Goal: Information Seeking & Learning: Learn about a topic

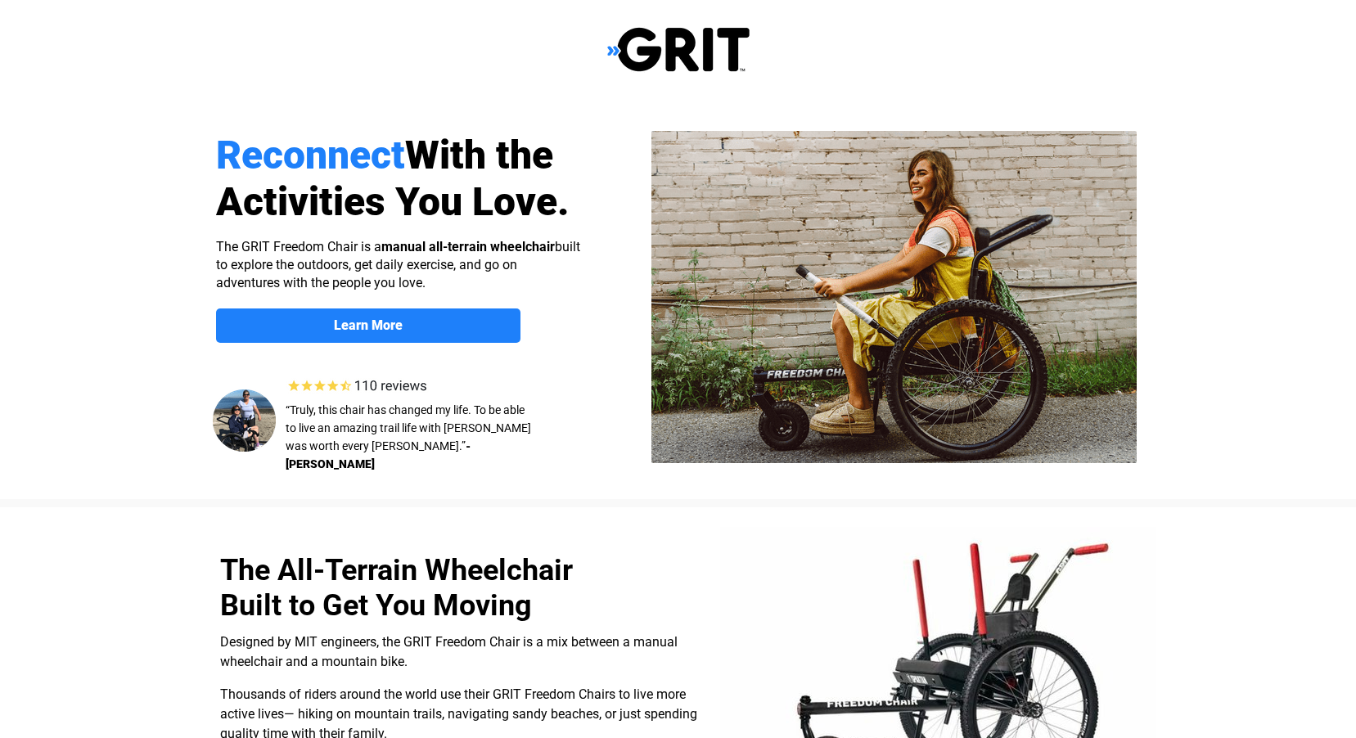
select select "US"
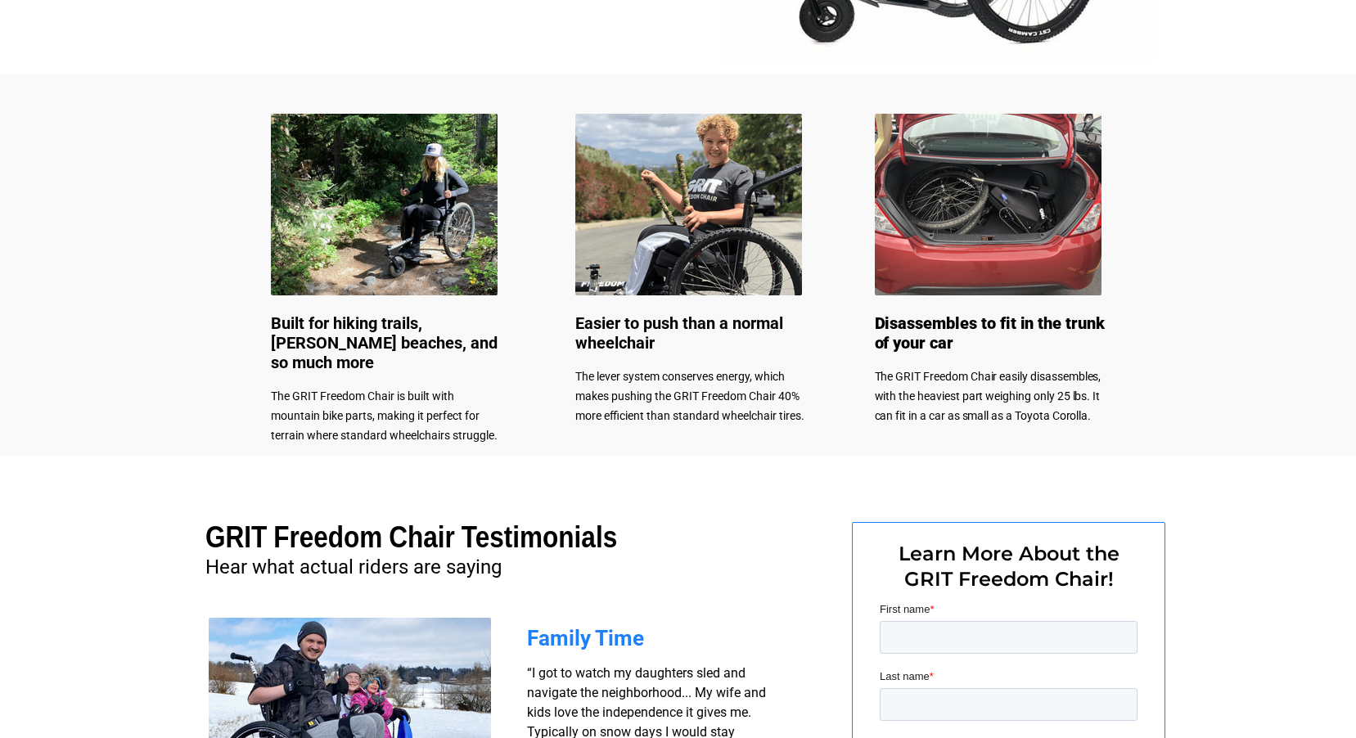
scroll to position [757, 0]
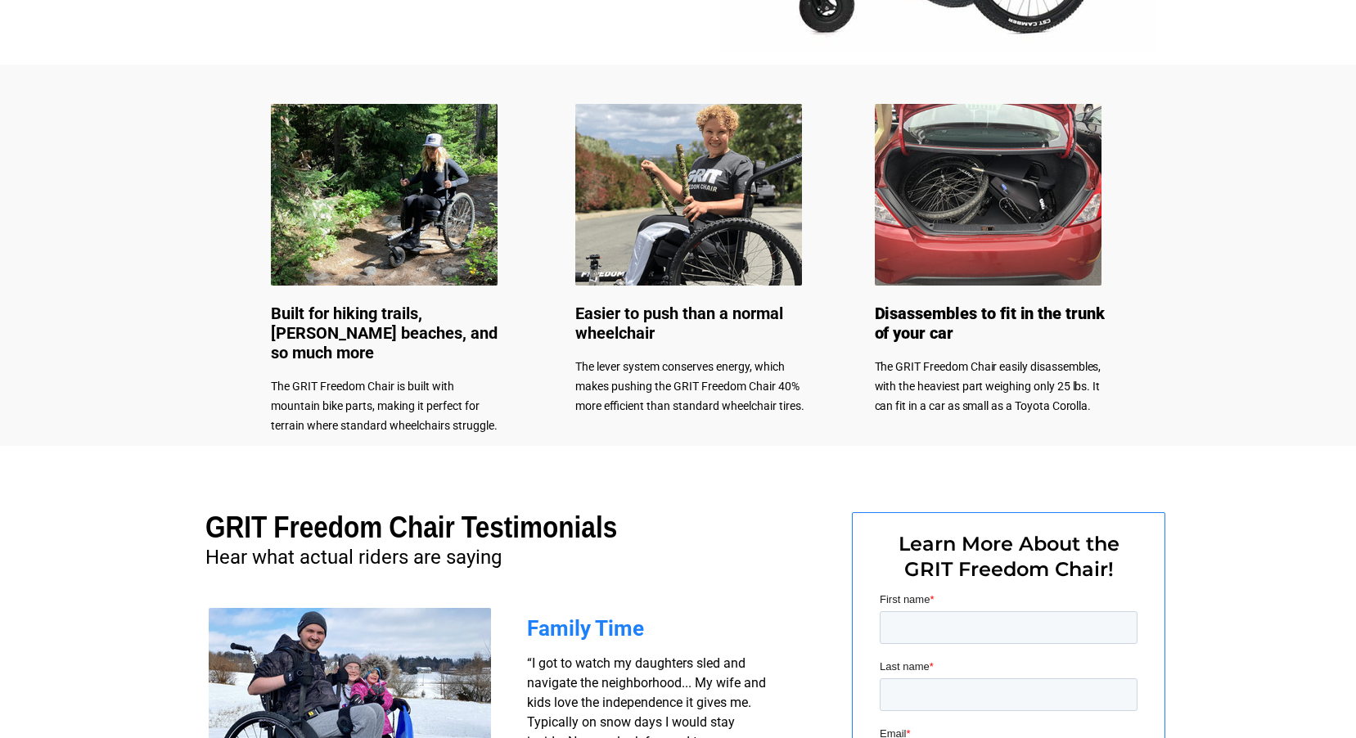
click at [671, 179] on img at bounding box center [688, 195] width 227 height 182
click at [601, 219] on img at bounding box center [688, 195] width 227 height 182
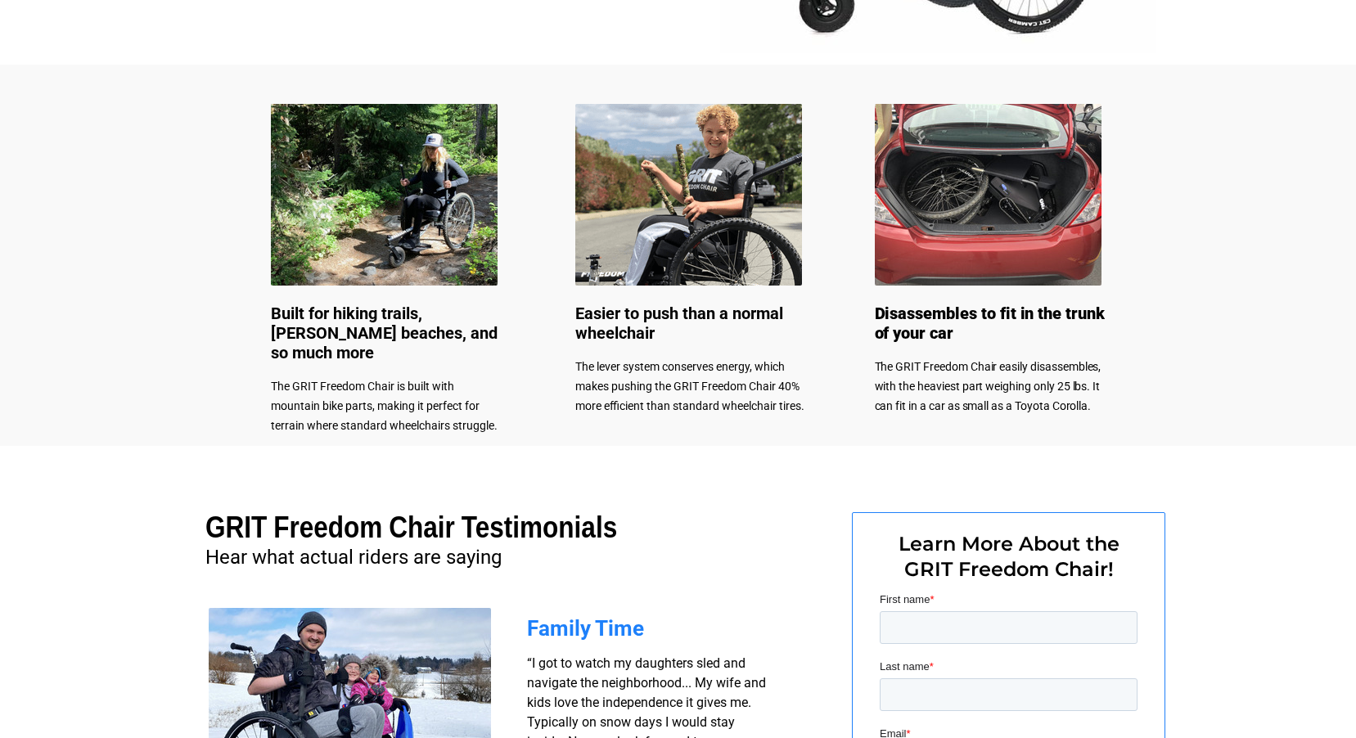
click at [601, 219] on img at bounding box center [688, 195] width 227 height 182
click at [965, 203] on img at bounding box center [988, 195] width 227 height 182
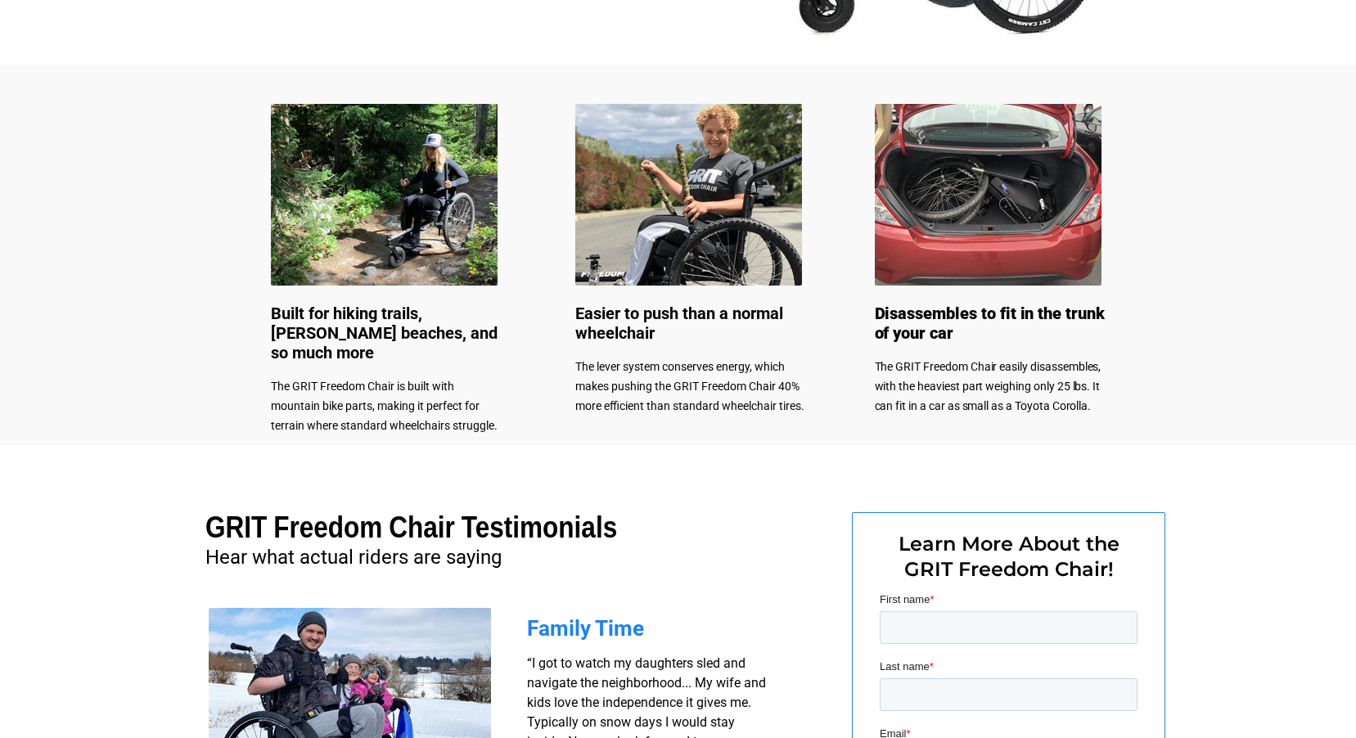
click at [965, 203] on img at bounding box center [988, 195] width 227 height 182
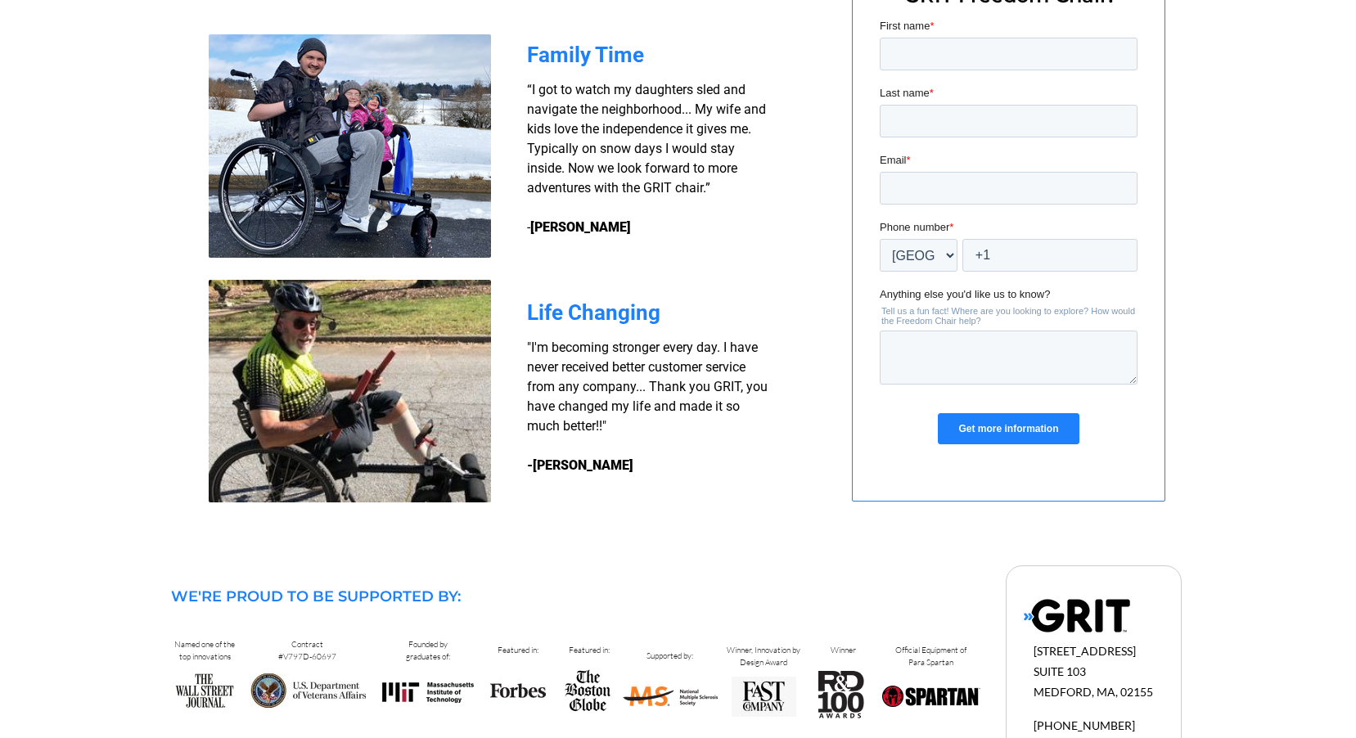
scroll to position [1248, 0]
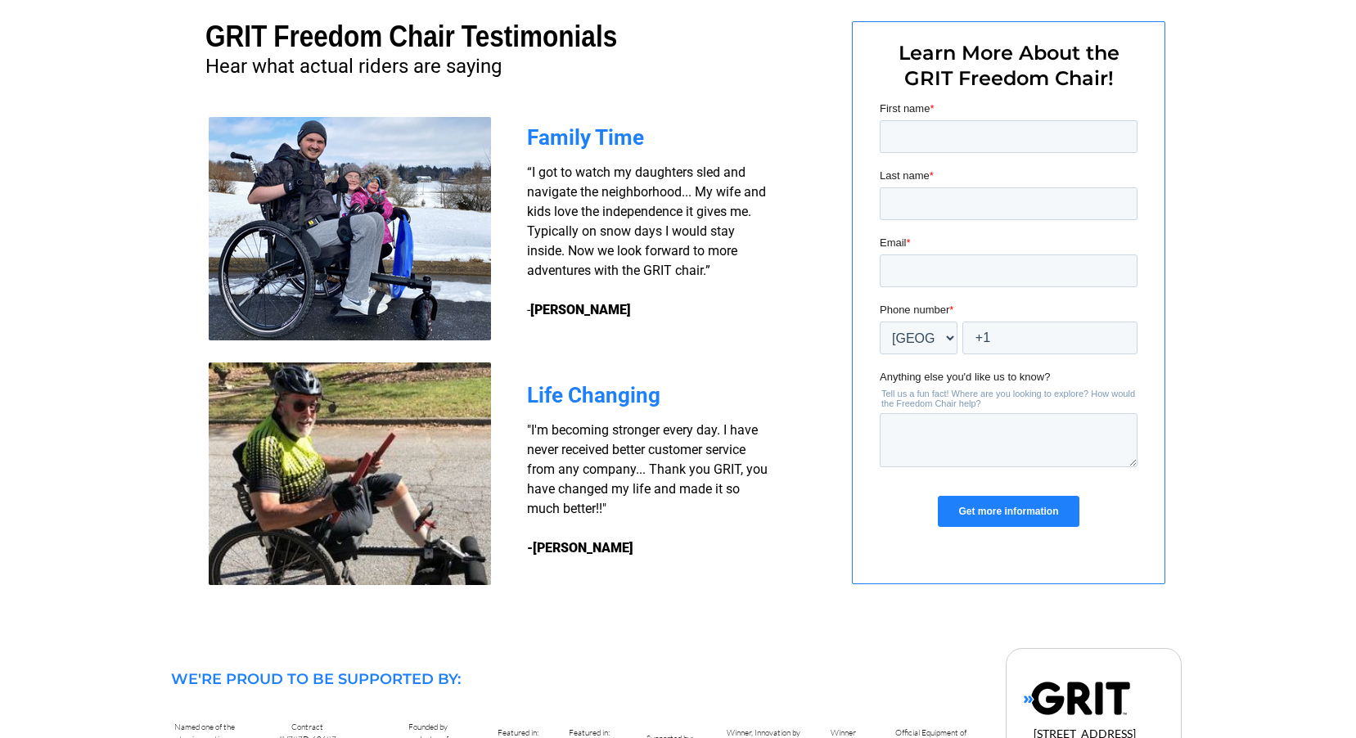
click at [549, 547] on strong "-[PERSON_NAME]" at bounding box center [580, 548] width 106 height 16
drag, startPoint x: 551, startPoint y: 547, endPoint x: 555, endPoint y: 539, distance: 8.4
click at [552, 547] on strong "-[PERSON_NAME]" at bounding box center [580, 548] width 106 height 16
click at [547, 292] on h3 "“I got to watch my daughters sled and navigate the neighborhood... My wife and …" at bounding box center [649, 241] width 245 height 157
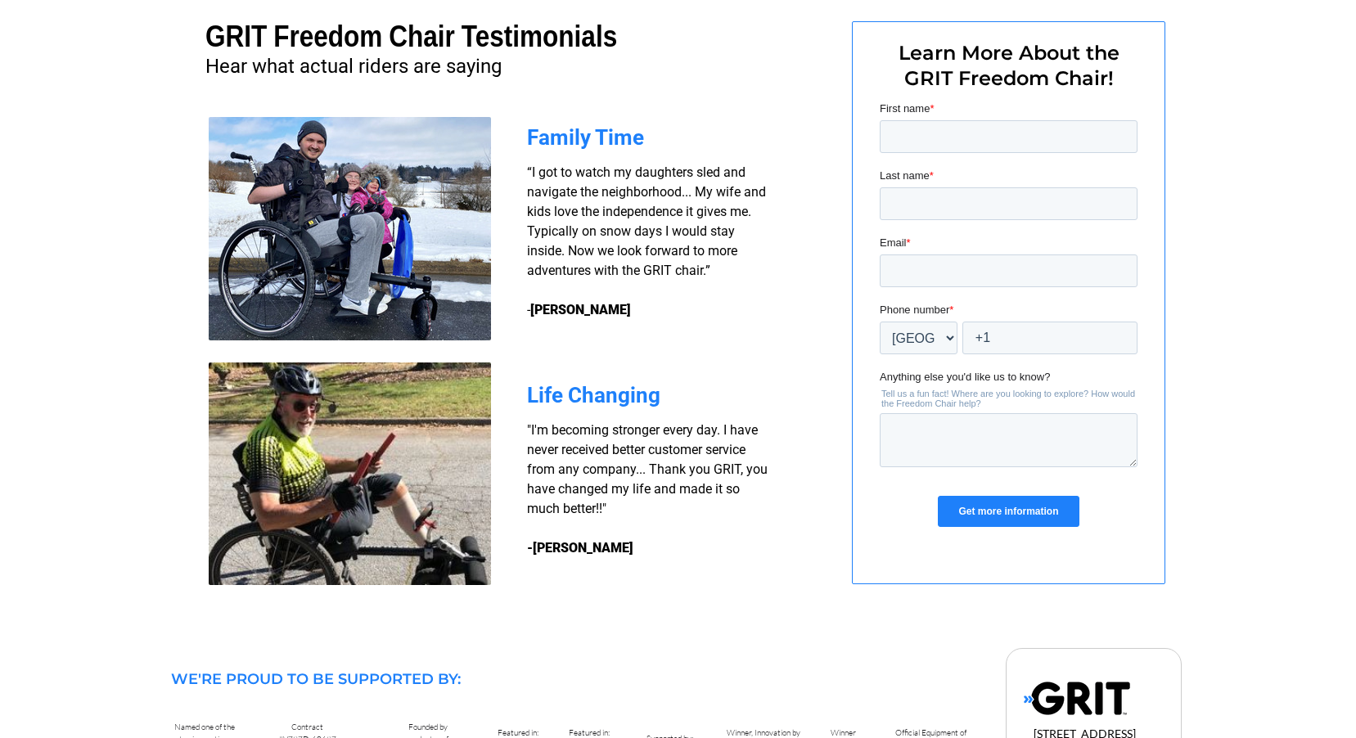
click at [549, 292] on h3 "“I got to watch my daughters sled and navigate the neighborhood... My wife and …" at bounding box center [649, 241] width 245 height 157
click at [597, 140] on span "Family Time" at bounding box center [585, 137] width 117 height 25
click at [597, 155] on div "Family Time “I got to watch my daughters sled and navigate the neighborhood... …" at bounding box center [649, 225] width 245 height 189
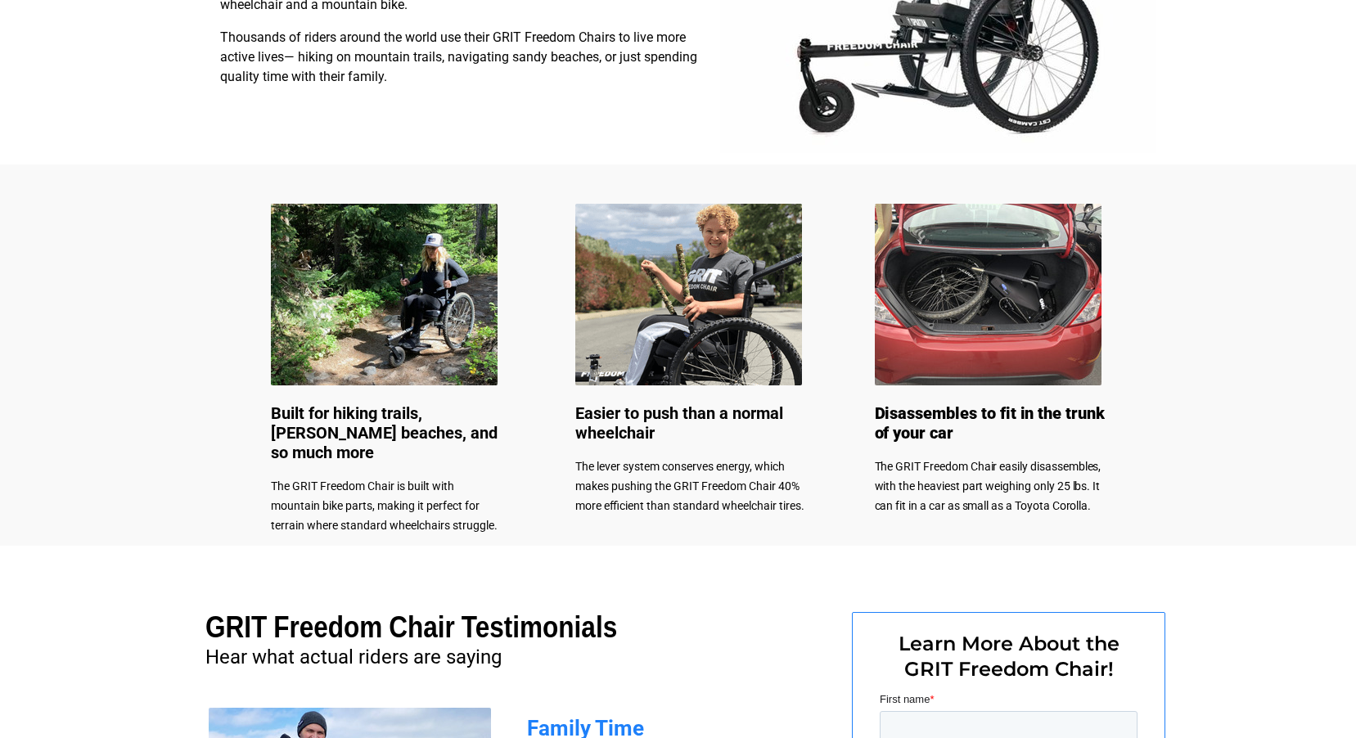
scroll to position [593, 0]
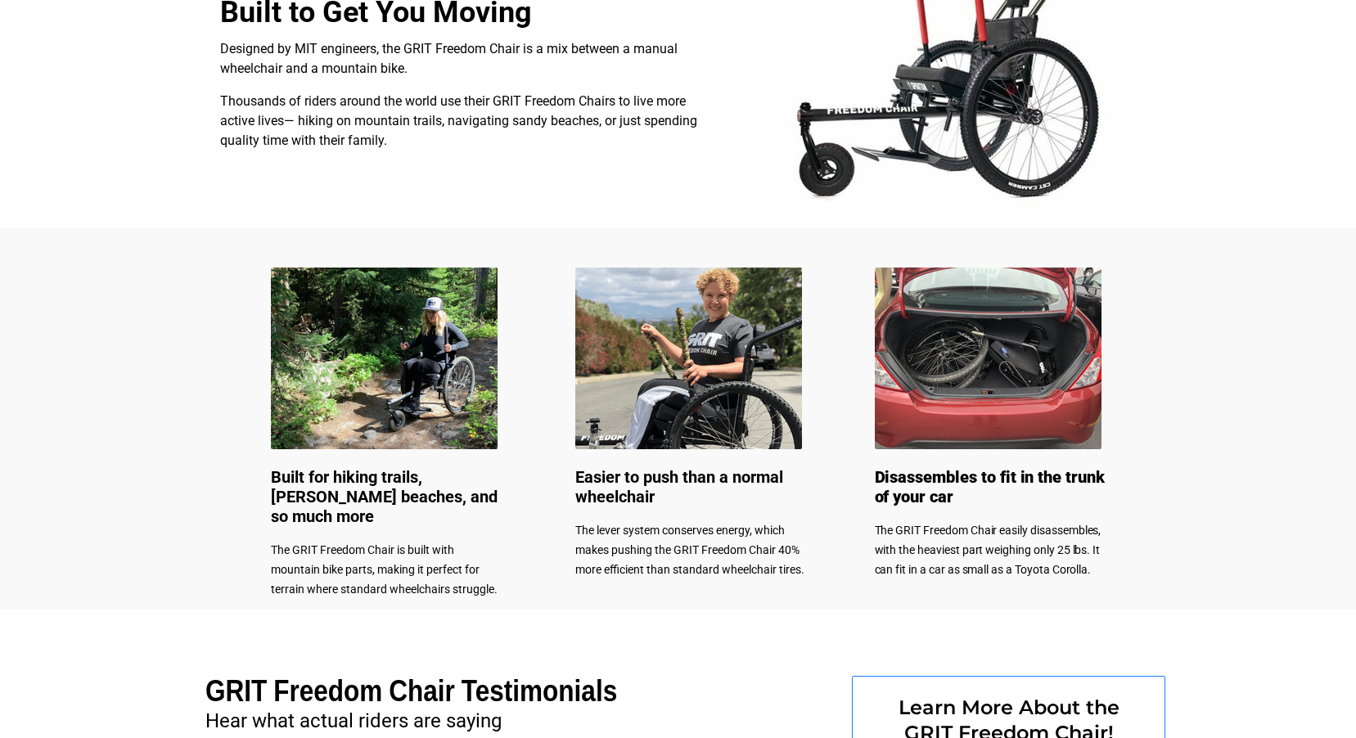
click at [446, 298] on img at bounding box center [384, 359] width 227 height 182
drag, startPoint x: 1032, startPoint y: 172, endPoint x: 1013, endPoint y: 164, distance: 20.5
click at [1032, 171] on img at bounding box center [938, 75] width 436 height 283
click at [1013, 164] on img at bounding box center [938, 75] width 436 height 283
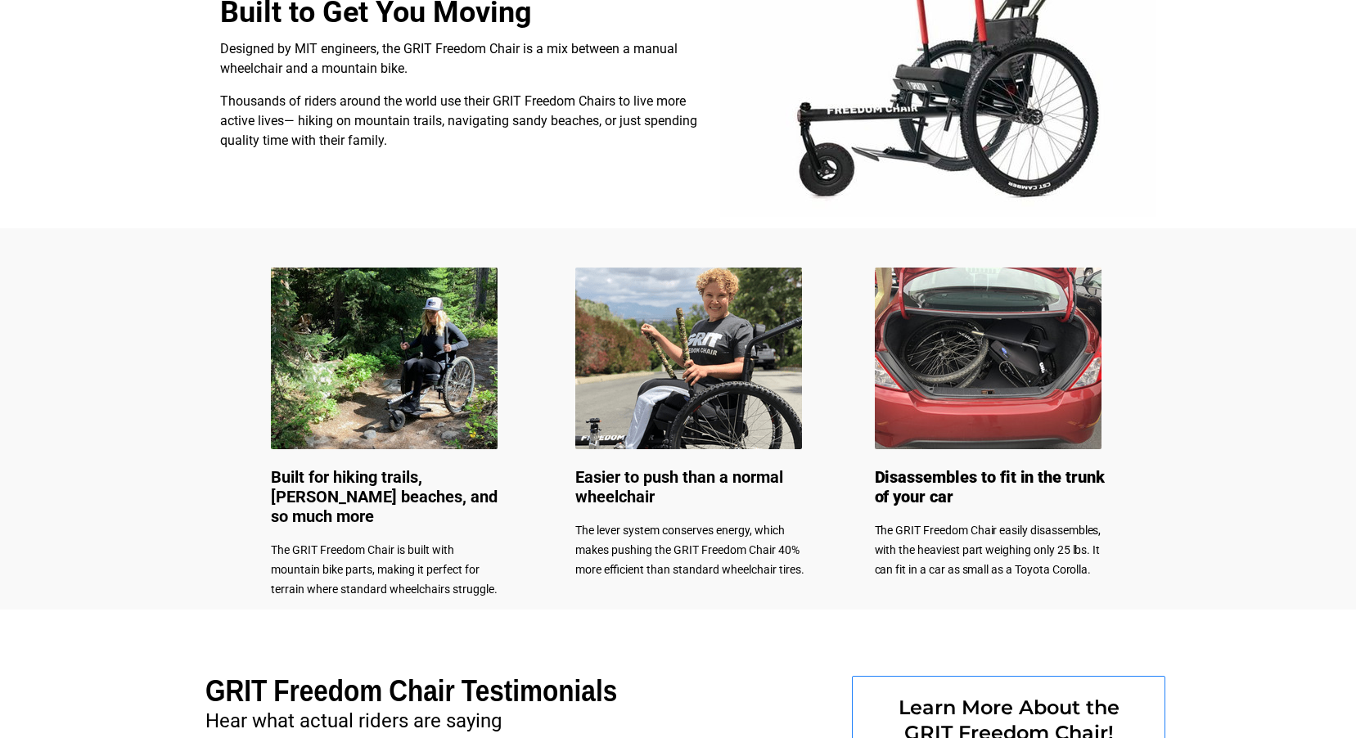
click at [975, 155] on img at bounding box center [938, 75] width 436 height 283
click at [921, 123] on img at bounding box center [938, 75] width 436 height 283
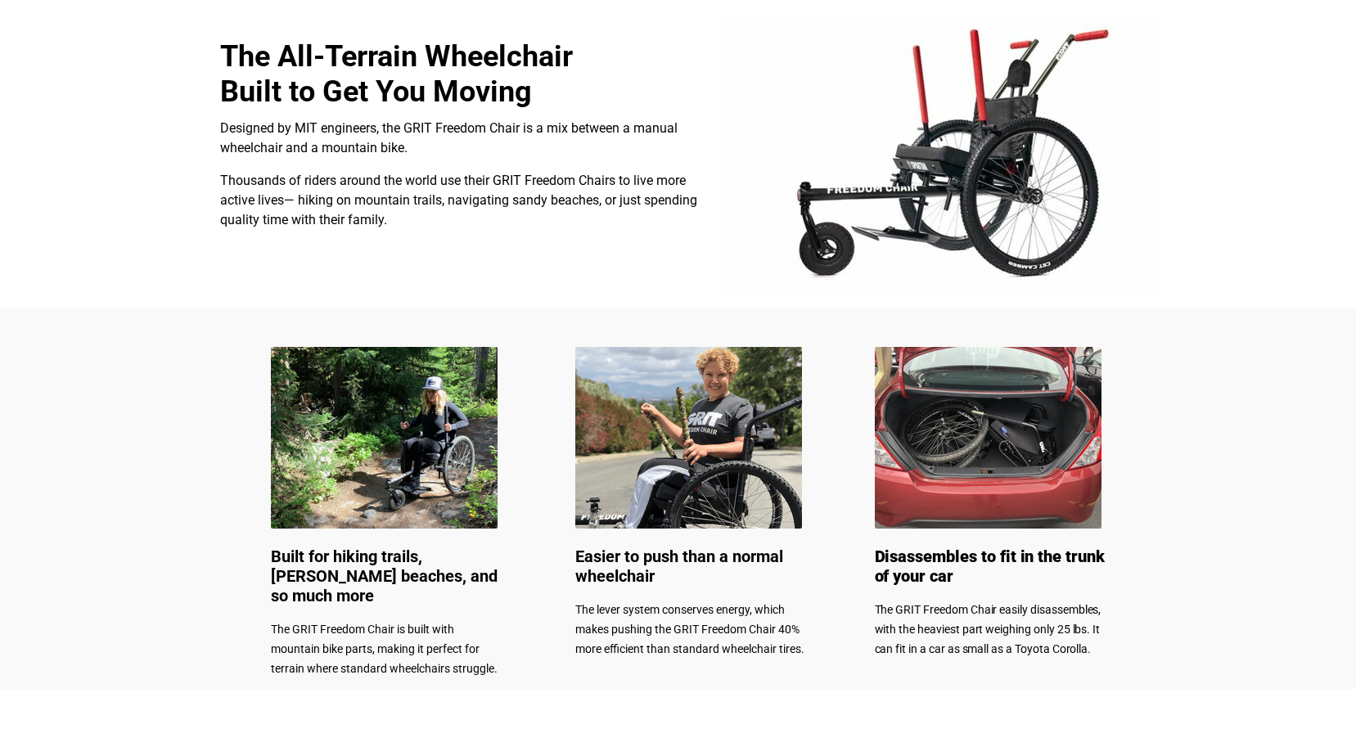
scroll to position [511, 0]
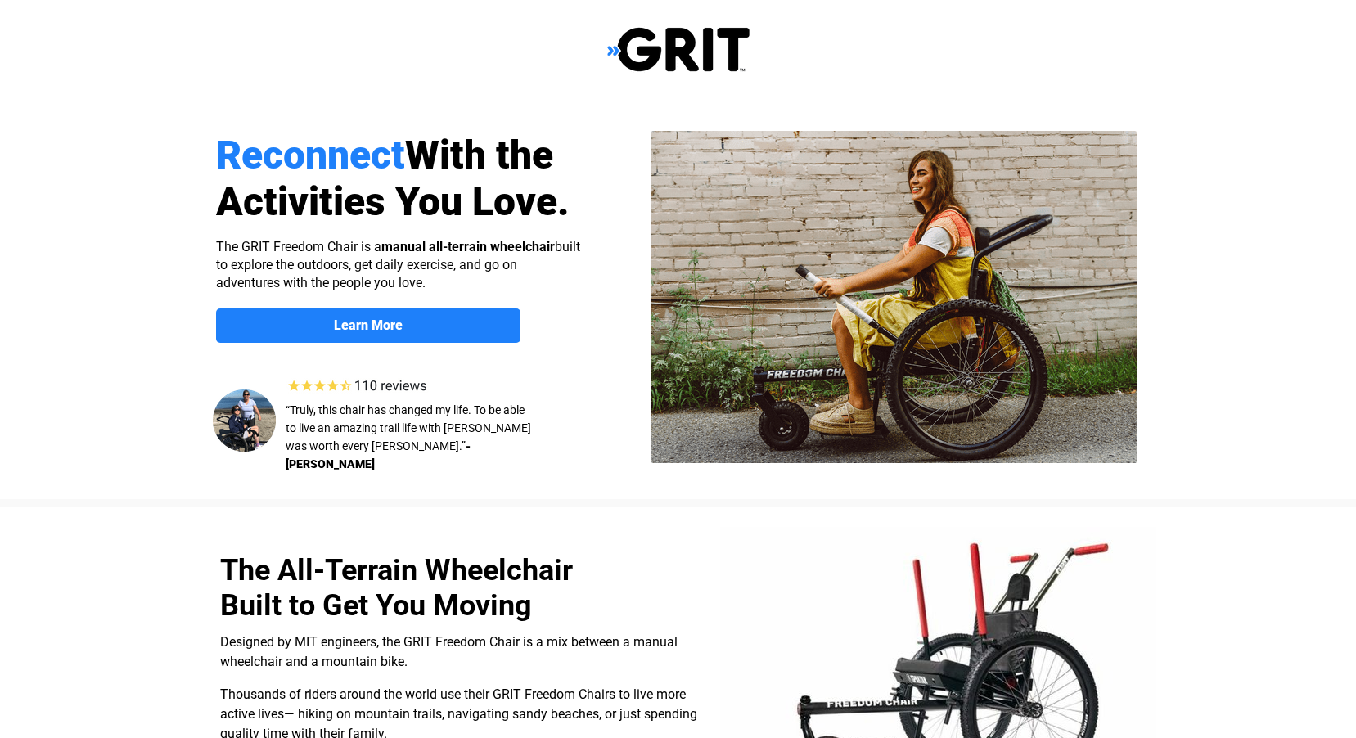
select select "US"
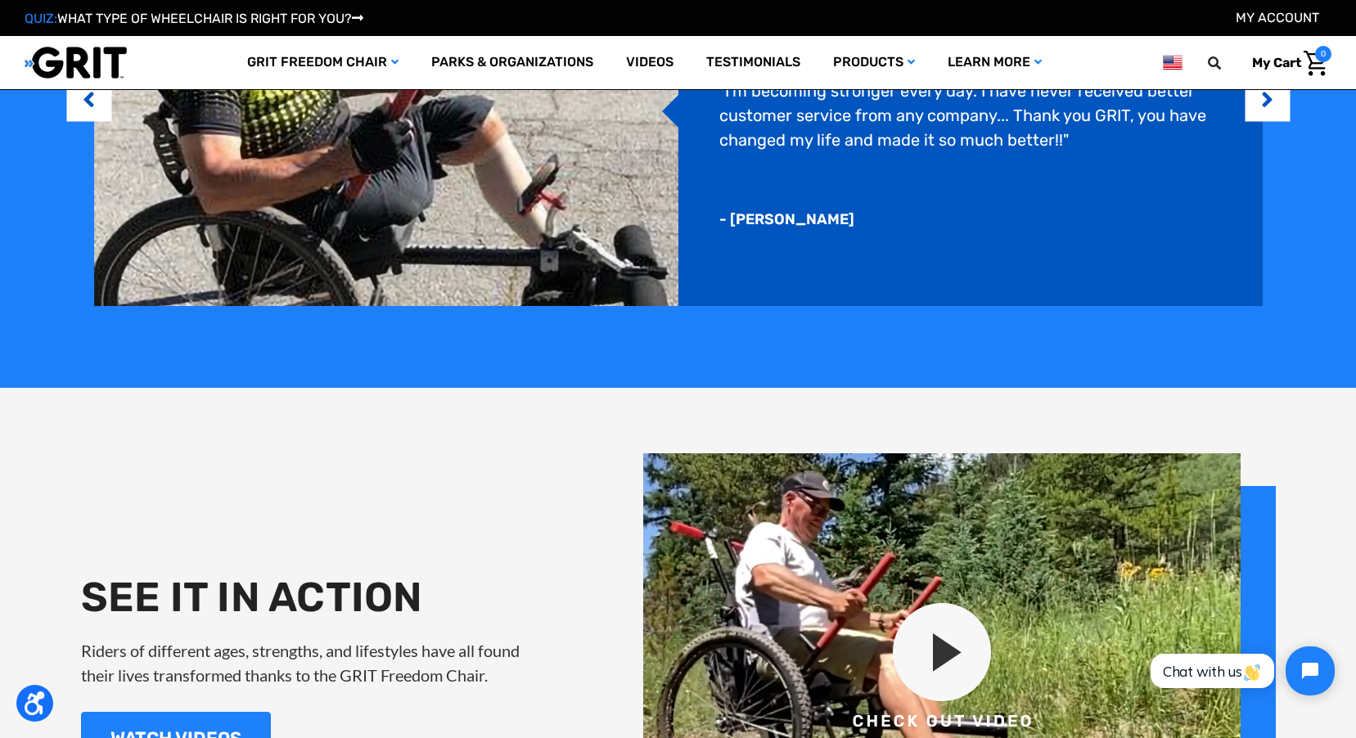
scroll to position [1800, 0]
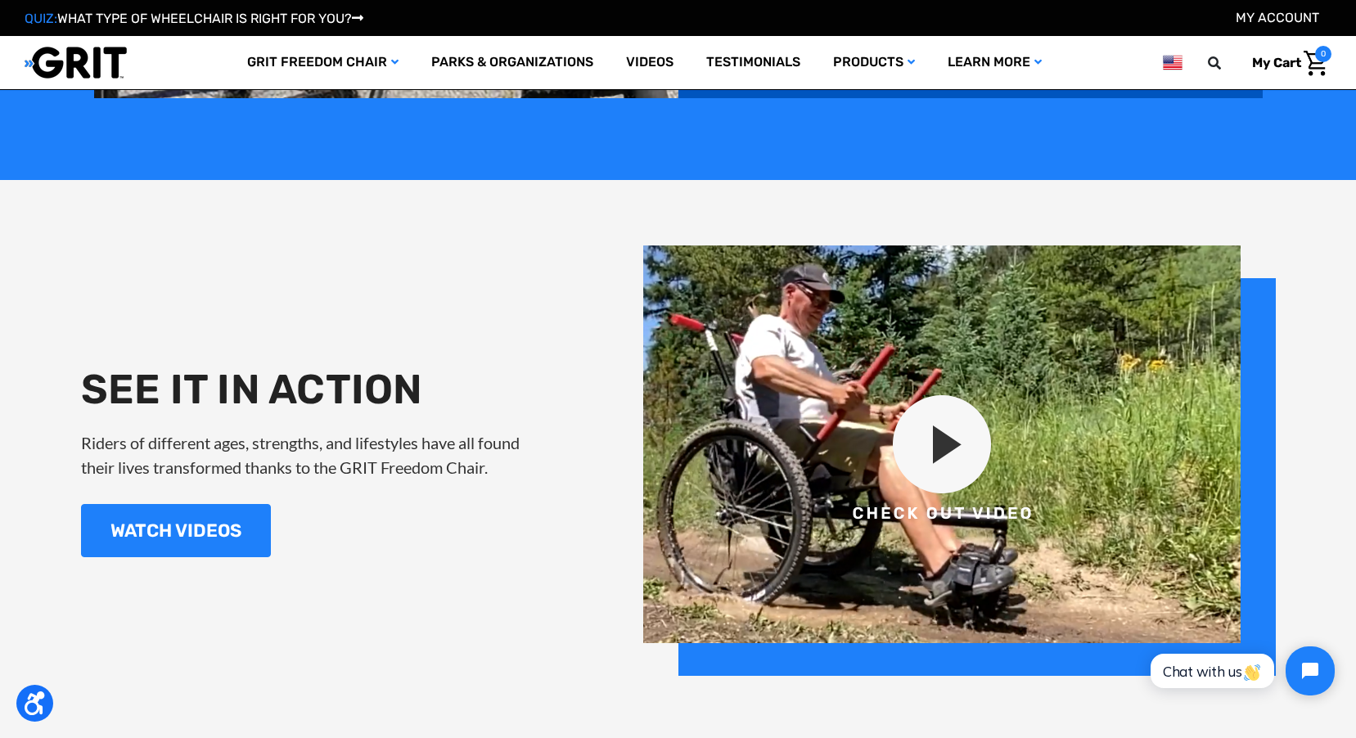
click at [936, 434] on img at bounding box center [959, 460] width 633 height 430
